Goal: Task Accomplishment & Management: Manage account settings

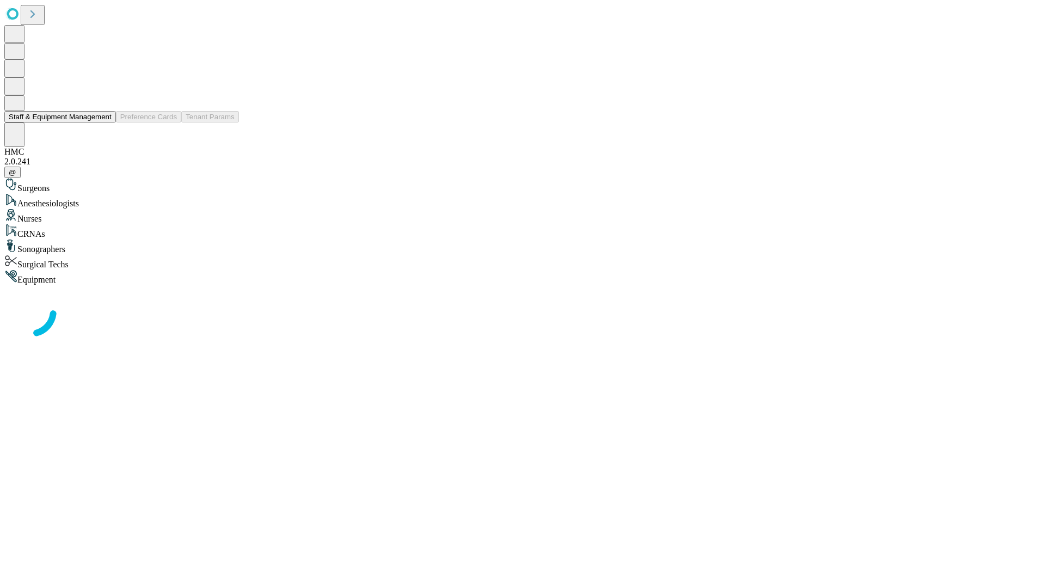
click at [104, 122] on button "Staff & Equipment Management" at bounding box center [60, 116] width 112 height 11
